Goal: Transaction & Acquisition: Purchase product/service

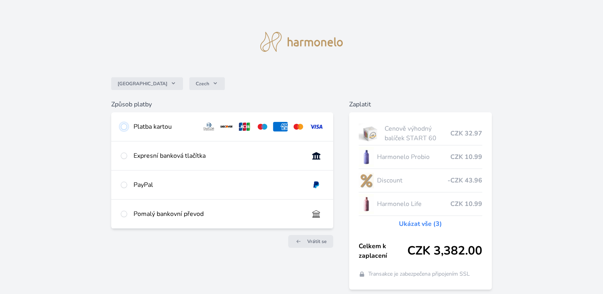
click at [122, 127] on input "radio" at bounding box center [124, 126] width 6 height 6
radio input "true"
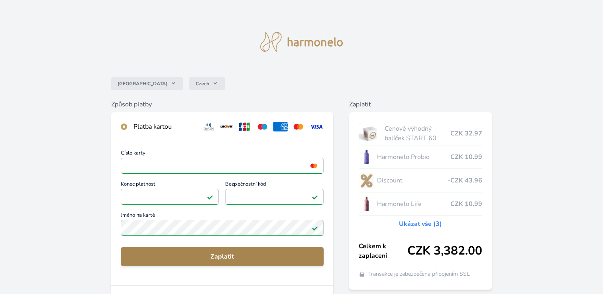
click at [233, 260] on span "Zaplatit" at bounding box center [222, 257] width 190 height 10
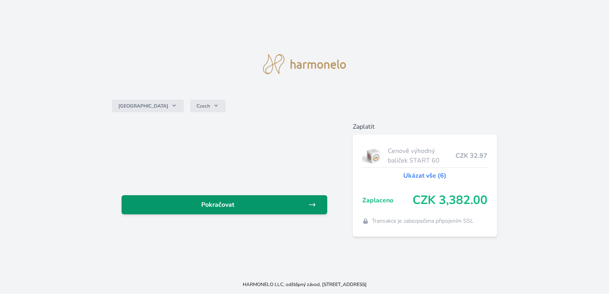
click at [229, 200] on span "Pokračovat" at bounding box center [218, 205] width 180 height 10
